Goal: Find specific page/section: Find specific page/section

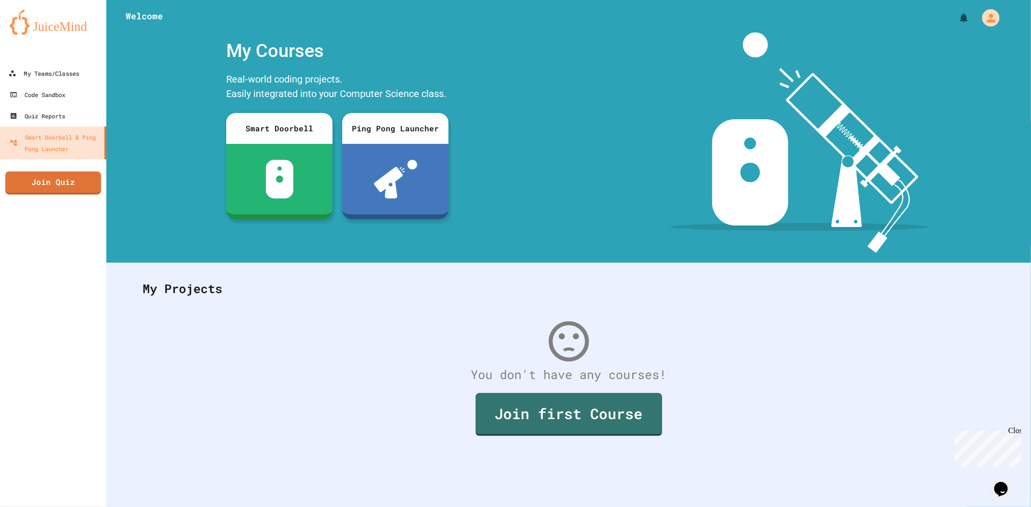
click at [52, 57] on div at bounding box center [53, 52] width 106 height 19
click at [52, 73] on div "My Teams/Classes" at bounding box center [44, 74] width 69 height 12
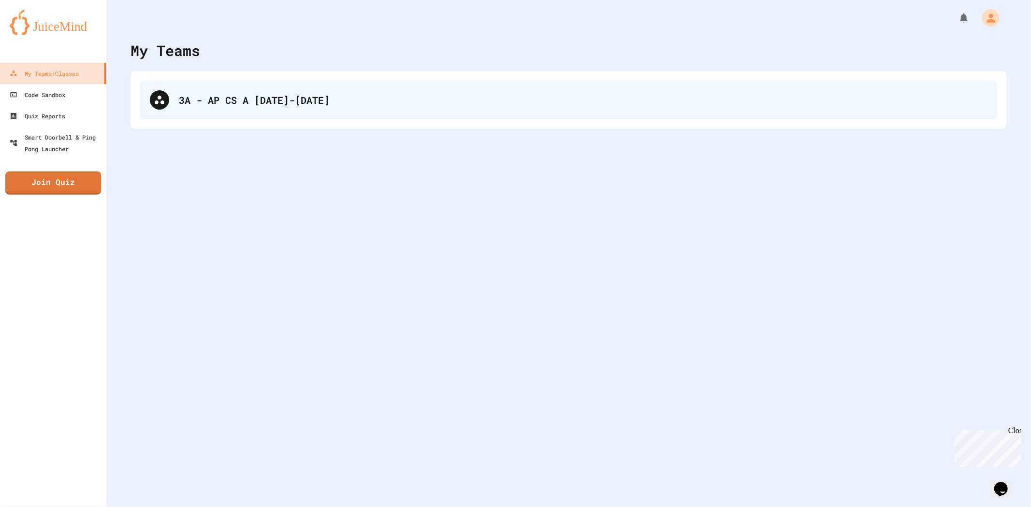
click at [221, 105] on div "3A - AP CS A [DATE]-[DATE]" at bounding box center [583, 100] width 808 height 14
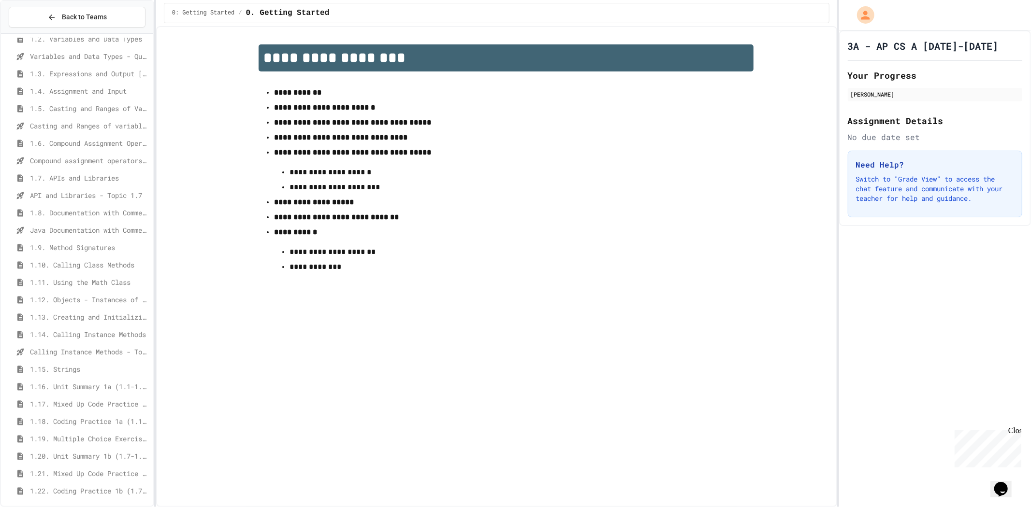
scroll to position [151, 0]
click at [68, 482] on div "1.26. Unit 1 Free Response Question (FRQ) Practice" at bounding box center [77, 489] width 152 height 14
